Goal: Transaction & Acquisition: Purchase product/service

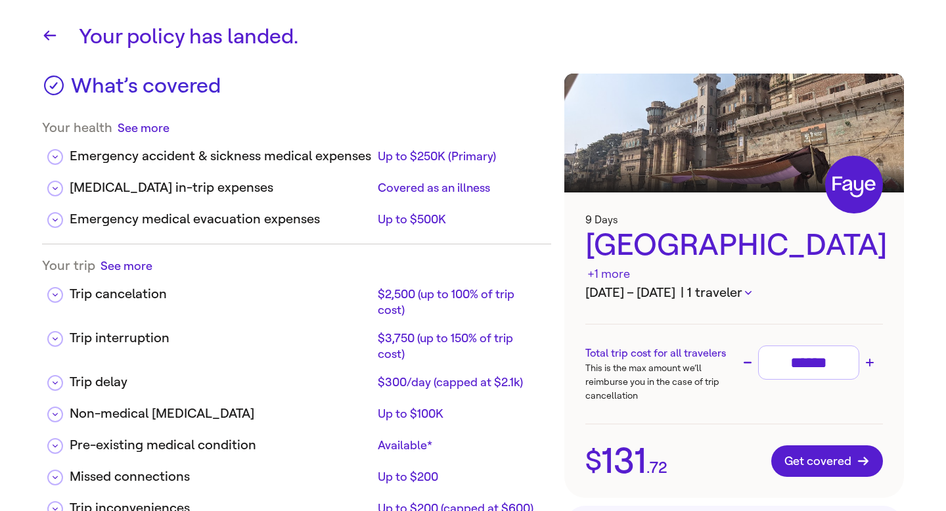
click at [752, 283] on button "| 1 traveler" at bounding box center [716, 293] width 71 height 20
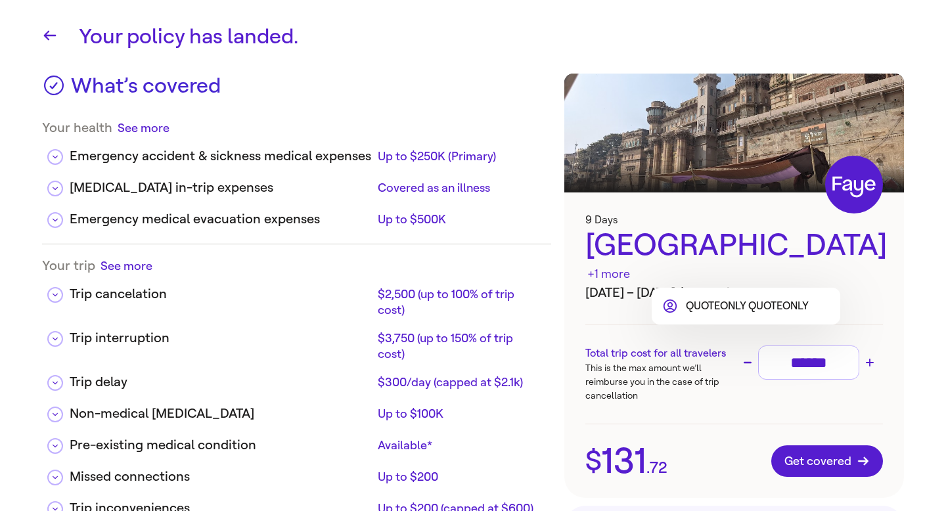
click at [805, 260] on div at bounding box center [473, 255] width 946 height 511
